Goal: Transaction & Acquisition: Purchase product/service

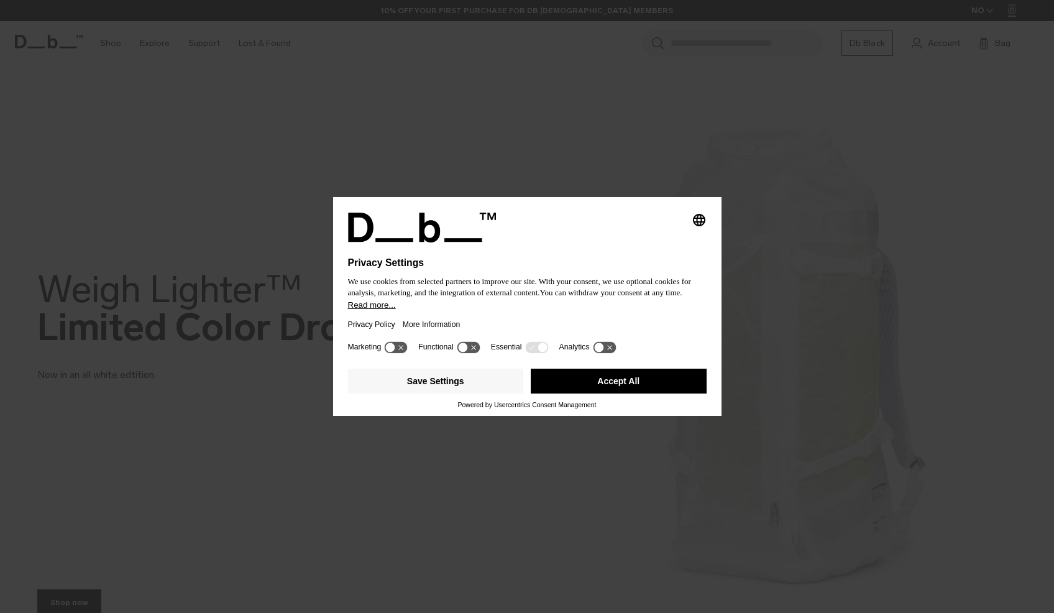
click at [563, 385] on button "Accept All" at bounding box center [619, 380] width 176 height 25
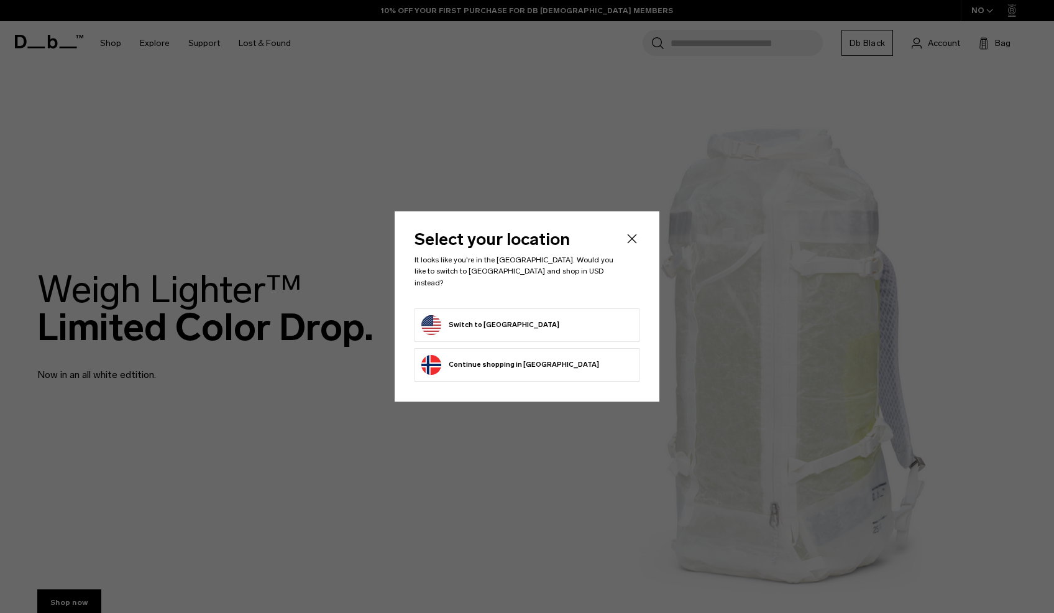
click at [537, 308] on li "Switch to United States" at bounding box center [526, 325] width 225 height 34
click at [536, 315] on form "Switch to United States" at bounding box center [526, 325] width 211 height 20
click at [500, 316] on button "Switch to United States" at bounding box center [490, 325] width 138 height 20
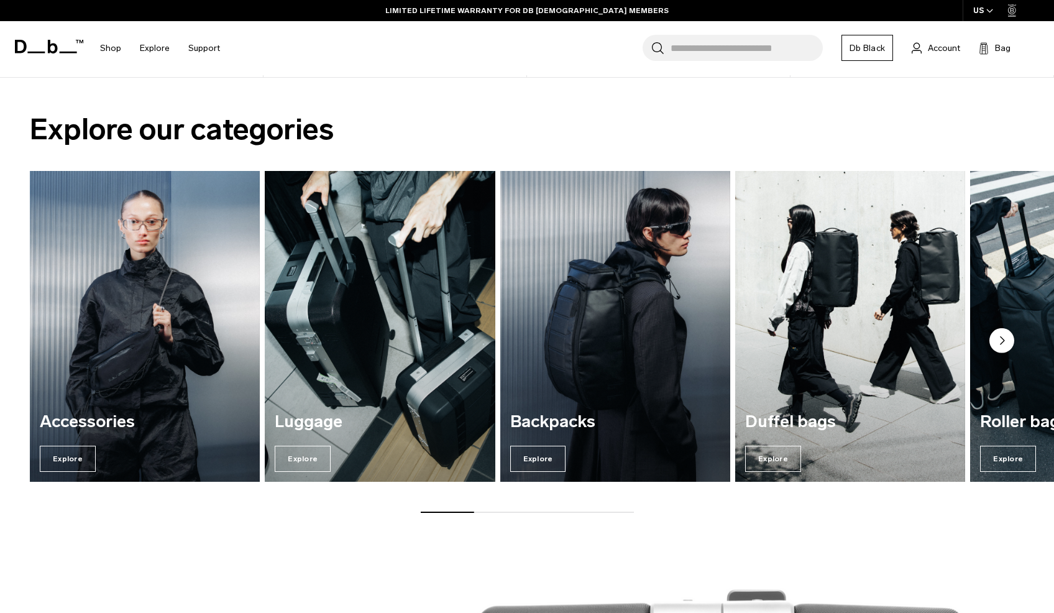
scroll to position [989, 0]
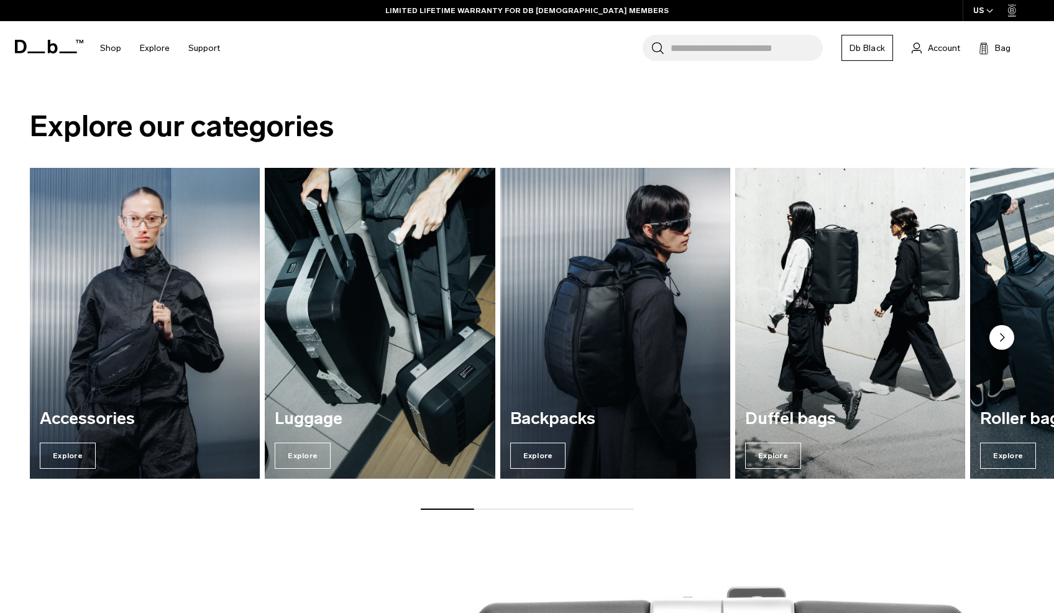
click at [999, 339] on circle "Next slide" at bounding box center [1001, 337] width 25 height 25
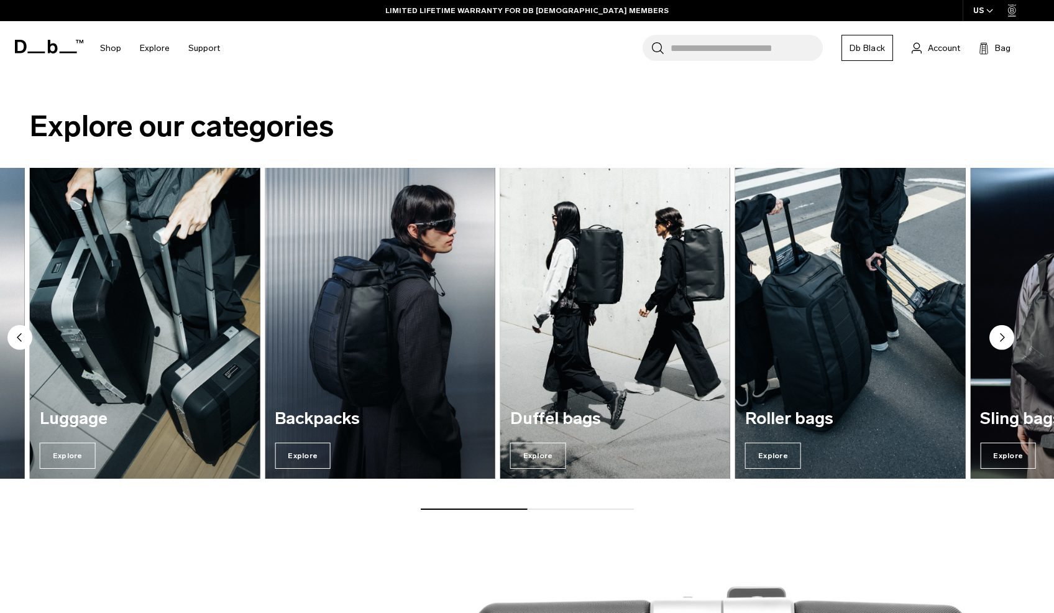
click at [999, 339] on circle "Next slide" at bounding box center [1001, 337] width 25 height 25
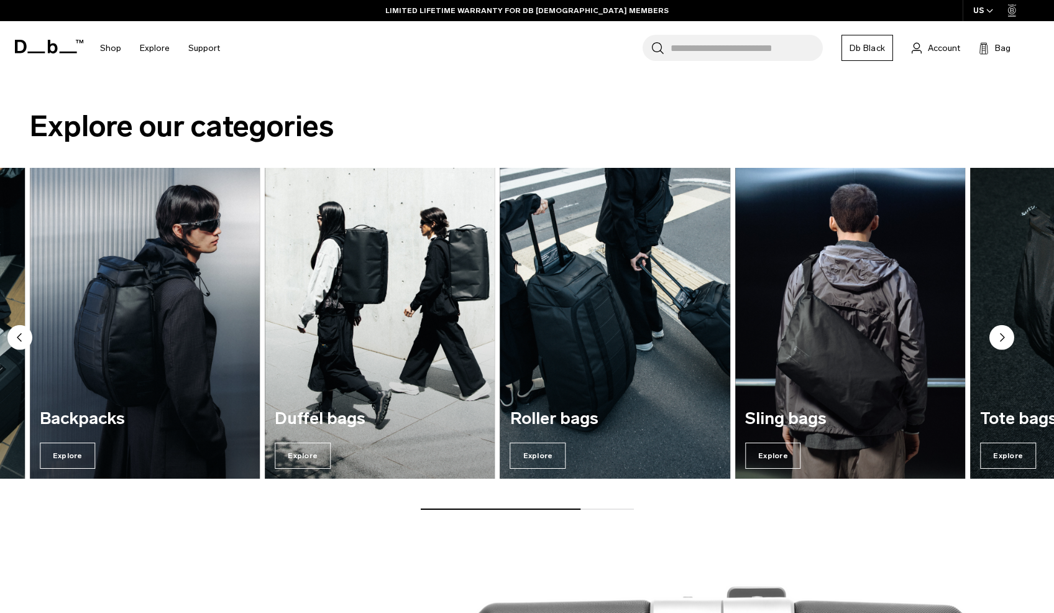
click at [999, 339] on circle "Next slide" at bounding box center [1001, 337] width 25 height 25
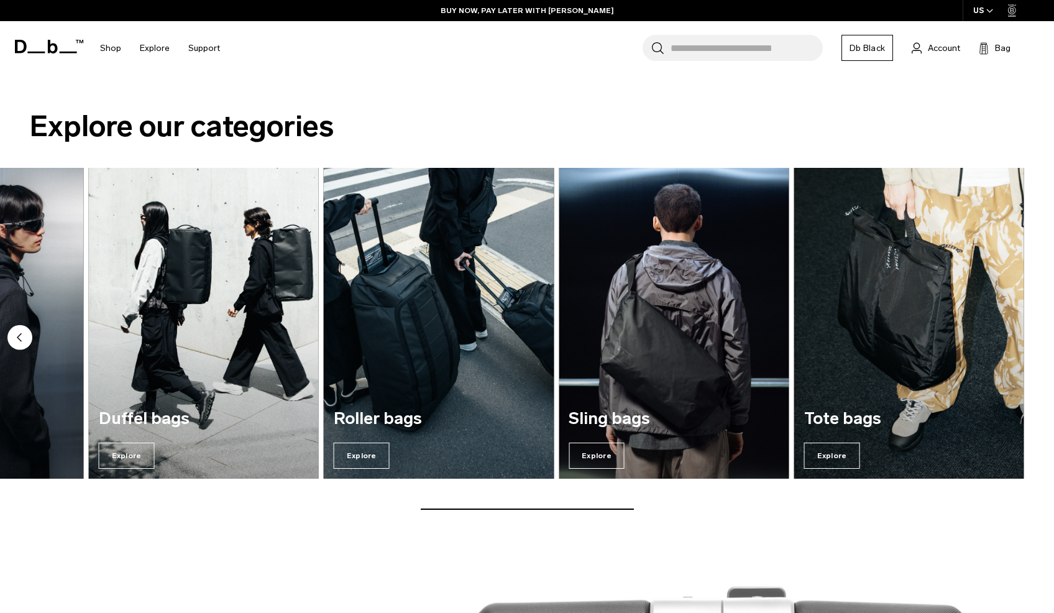
click at [24, 336] on circle "Previous slide" at bounding box center [19, 337] width 25 height 25
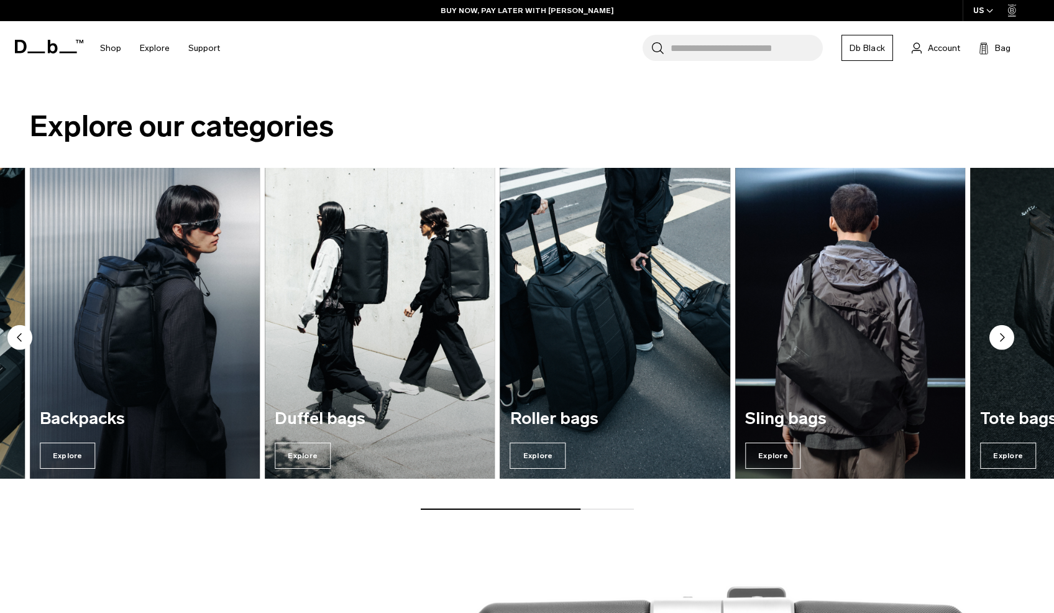
click at [24, 336] on circle "Previous slide" at bounding box center [19, 337] width 25 height 25
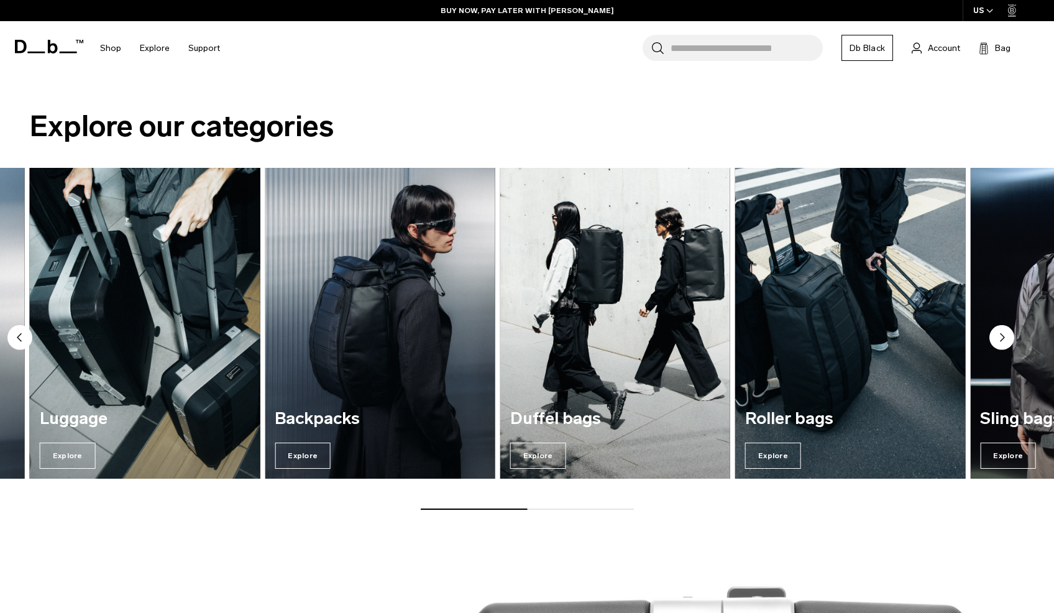
click at [84, 350] on img "2 / 7" at bounding box center [144, 323] width 237 height 320
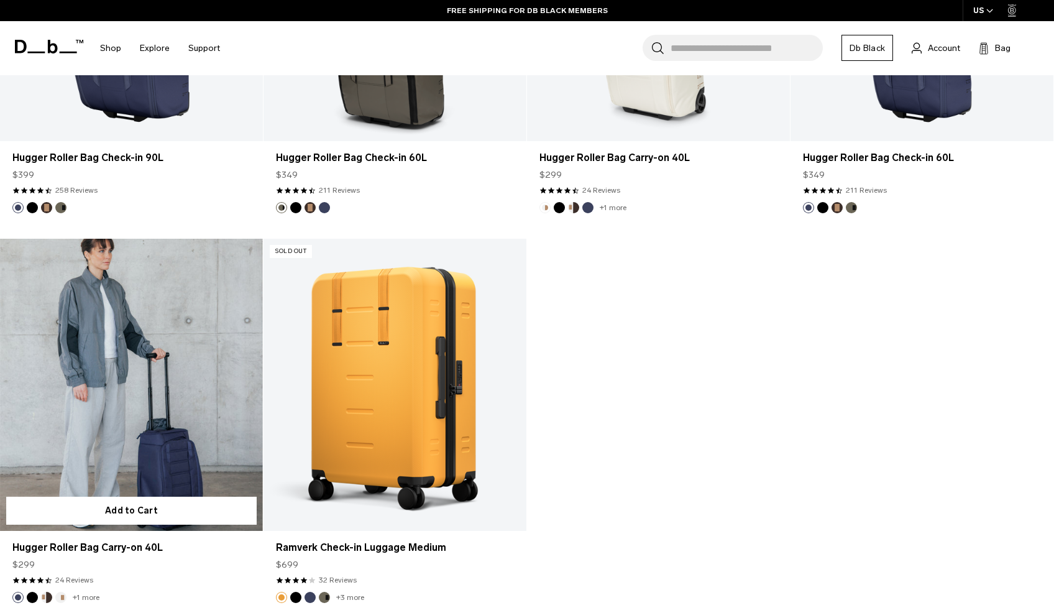
scroll to position [5247, 0]
